Goal: Task Accomplishment & Management: Manage account settings

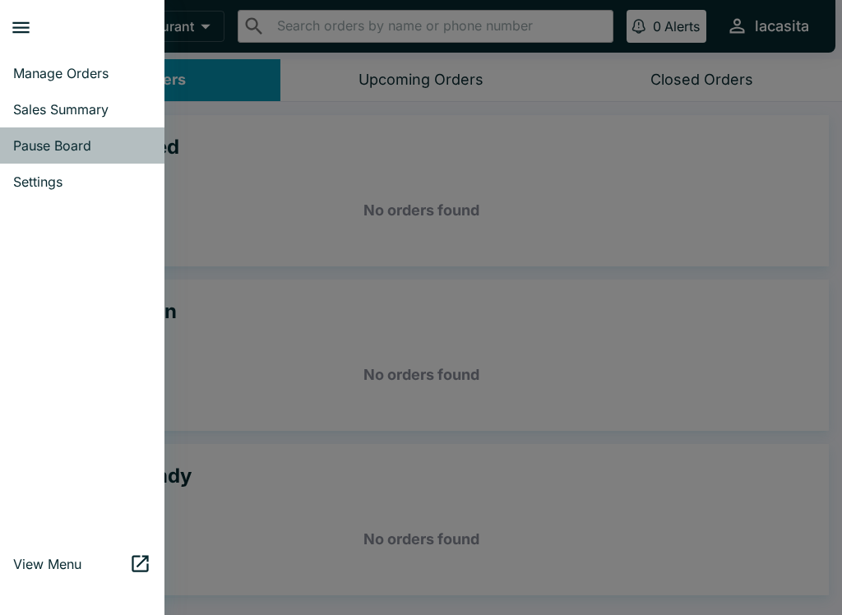
click at [100, 143] on span "Pause Board" at bounding box center [82, 145] width 138 height 16
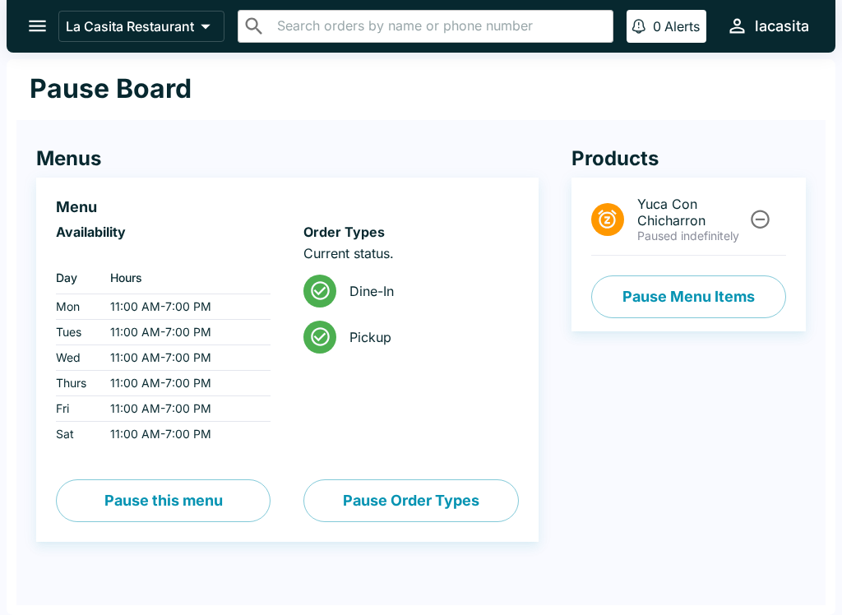
click at [397, 500] on button "Pause Order Types" at bounding box center [410, 500] width 214 height 43
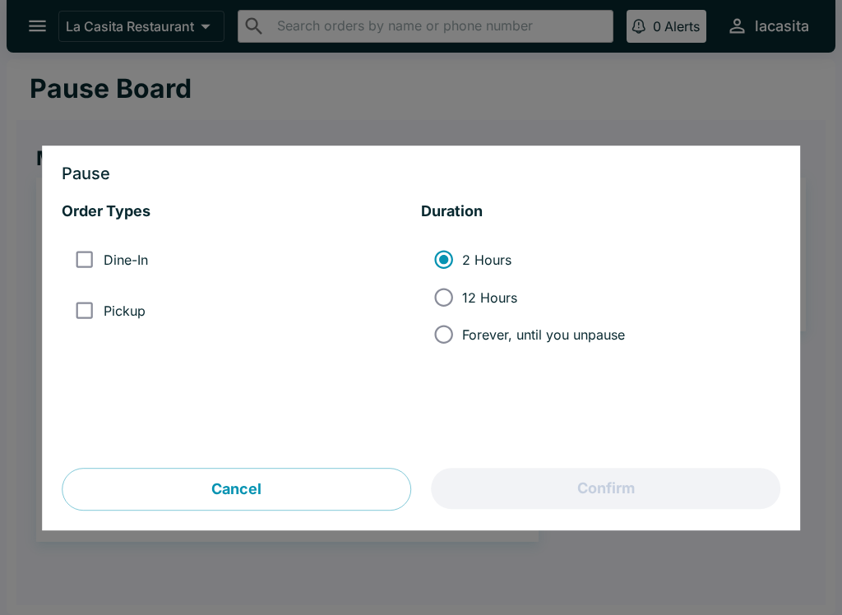
click at [147, 247] on label "Dine-In" at bounding box center [106, 260] width 81 height 37
click at [103, 247] on input "Dine-In" at bounding box center [84, 260] width 37 height 37
checkbox input "true"
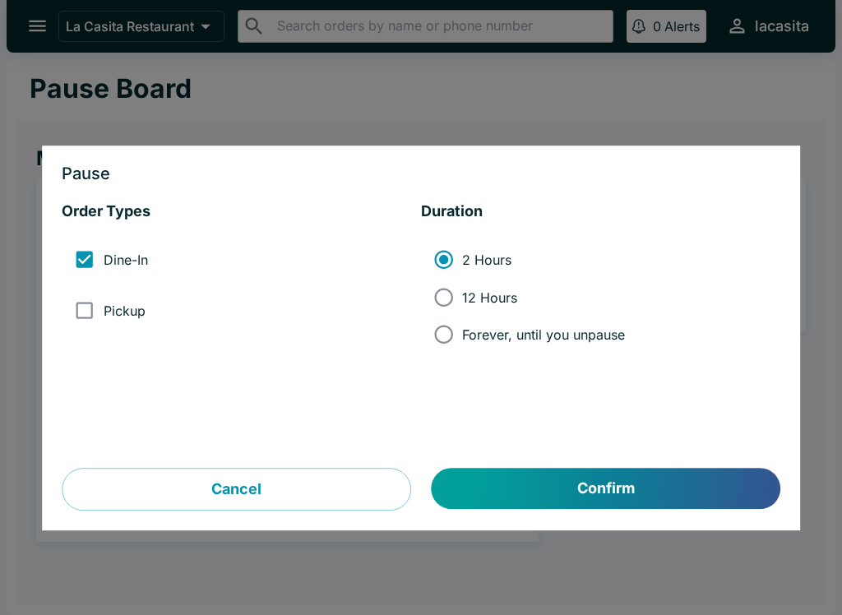
click at [141, 329] on label "Pickup" at bounding box center [105, 310] width 79 height 37
click at [103, 329] on input "Pickup" at bounding box center [84, 310] width 37 height 37
checkbox input "true"
click at [580, 487] on button "Confirm" at bounding box center [605, 488] width 348 height 41
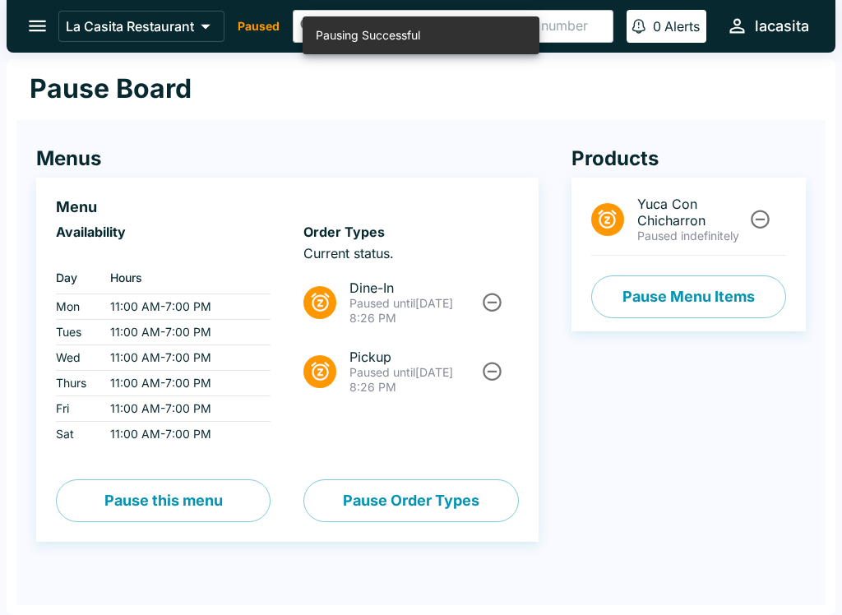
click at [50, 32] on button "open drawer" at bounding box center [37, 26] width 42 height 42
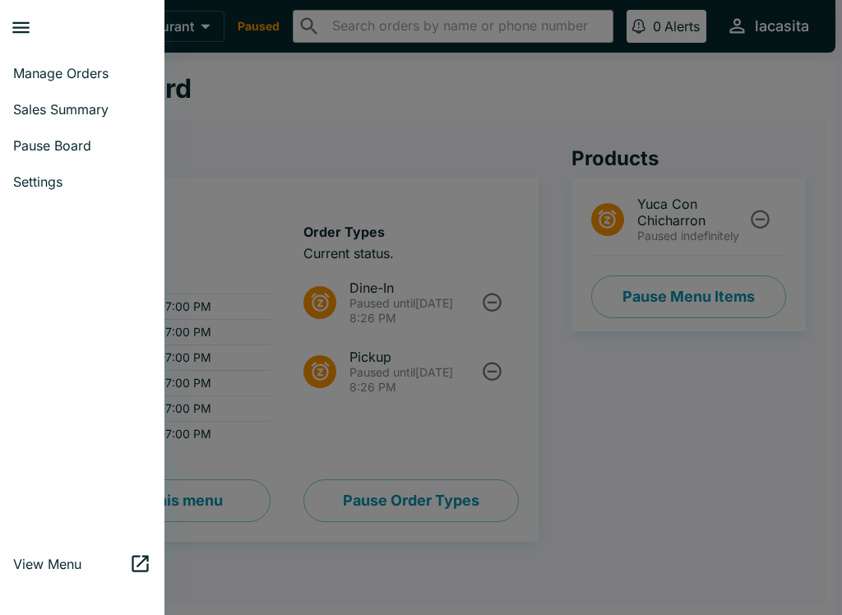
click at [299, 123] on div at bounding box center [421, 307] width 842 height 615
